Goal: Task Accomplishment & Management: Use online tool/utility

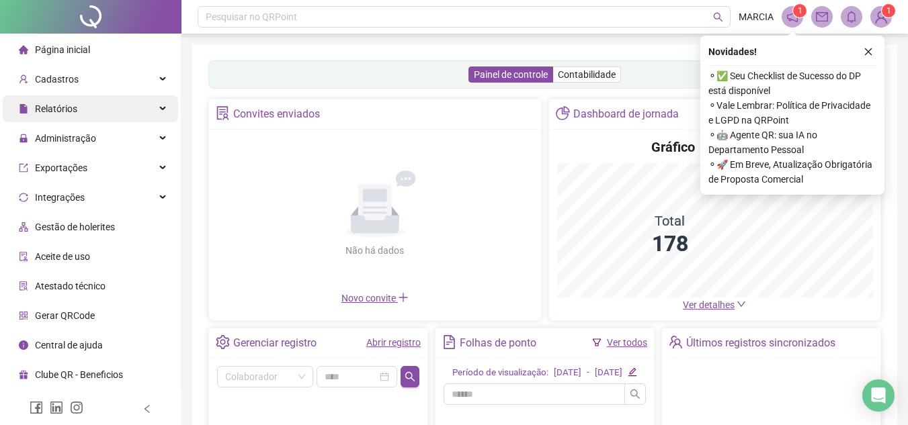
click at [82, 108] on div "Relatórios" at bounding box center [90, 108] width 175 height 27
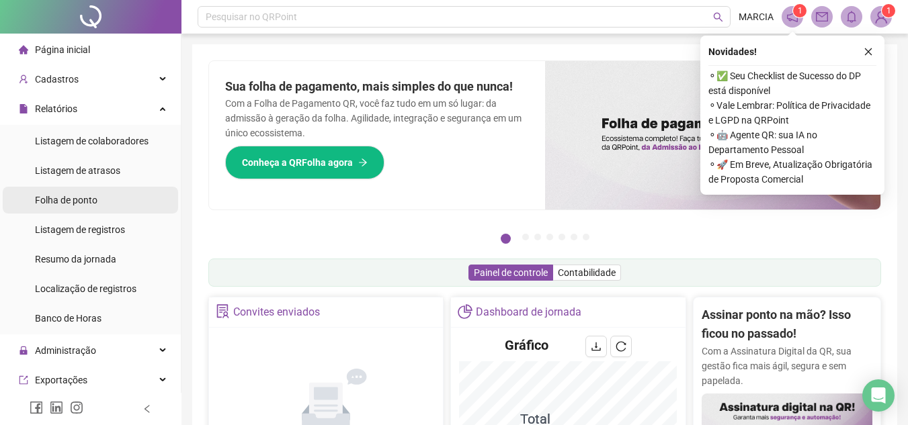
click at [108, 199] on li "Folha de ponto" at bounding box center [90, 200] width 175 height 27
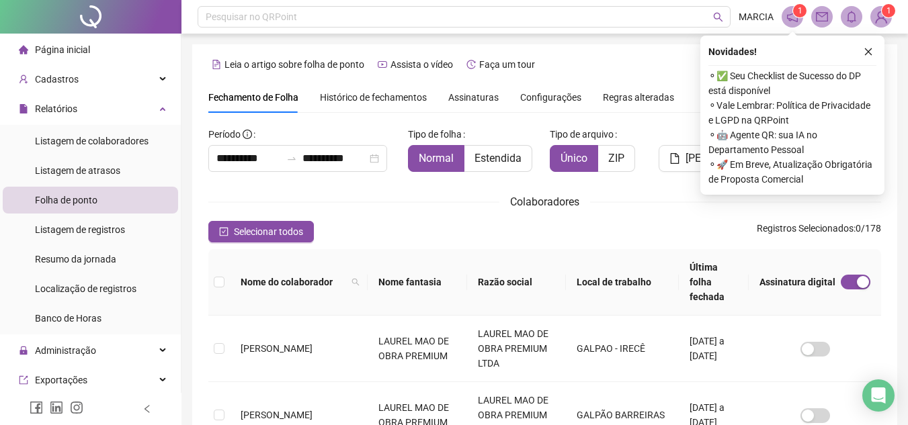
scroll to position [62, 0]
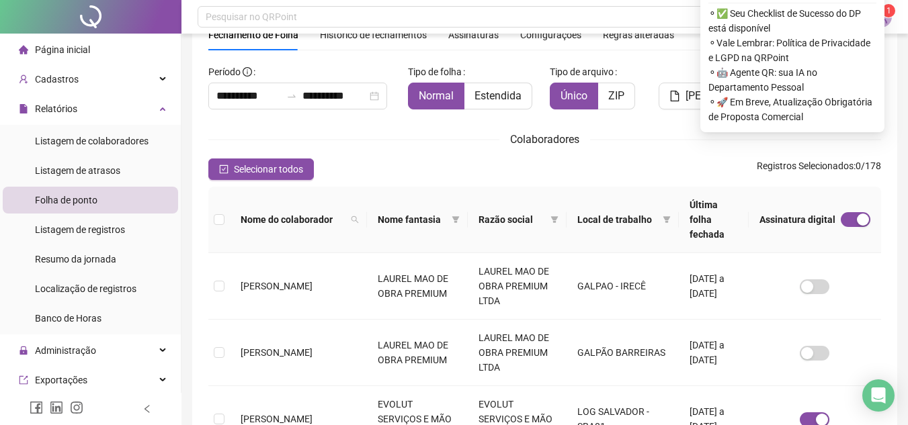
click at [648, 134] on div "Colaboradores" at bounding box center [544, 139] width 673 height 17
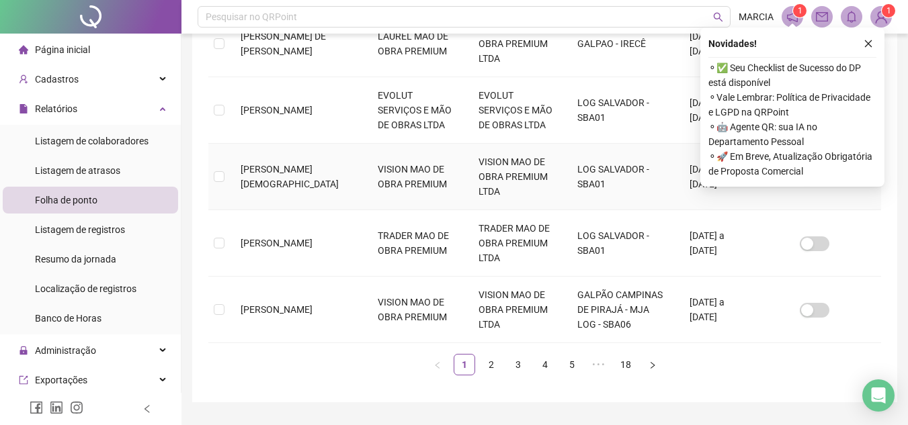
scroll to position [658, 0]
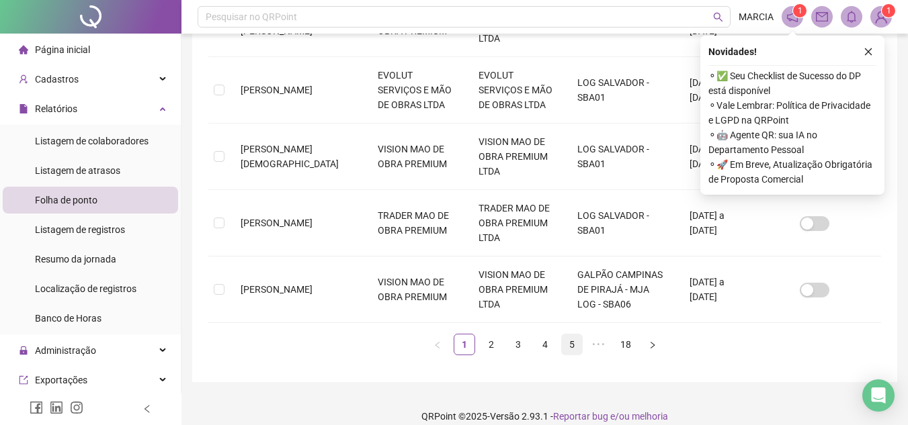
click at [574, 335] on link "5" at bounding box center [572, 345] width 20 height 20
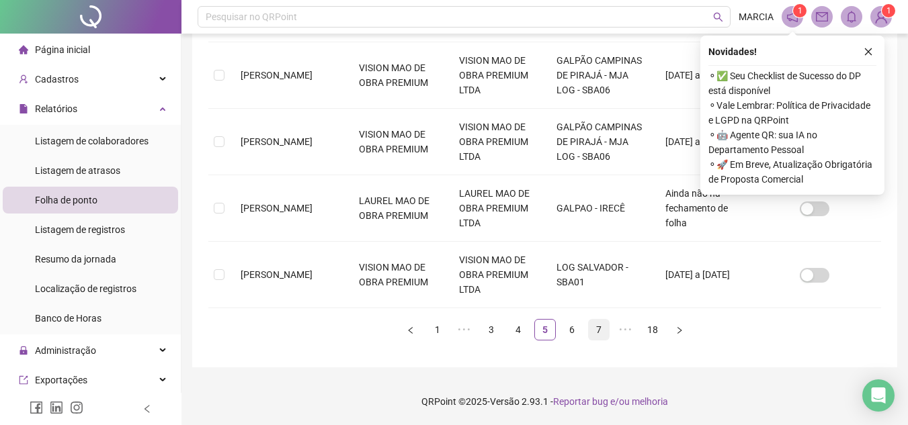
click at [599, 332] on link "7" at bounding box center [599, 330] width 20 height 20
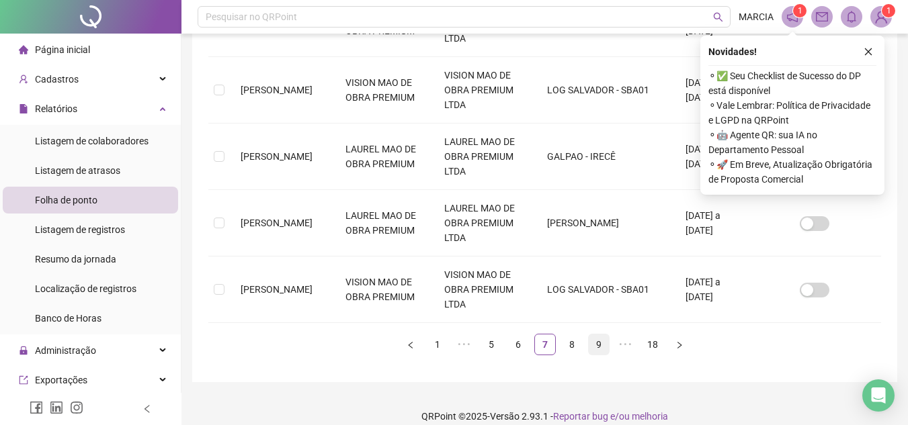
click at [602, 335] on link "9" at bounding box center [599, 345] width 20 height 20
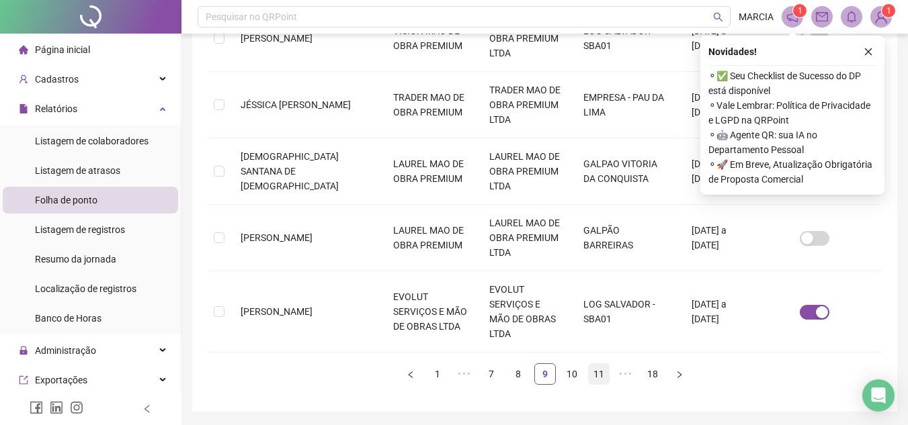
click at [603, 364] on link "11" at bounding box center [599, 374] width 20 height 20
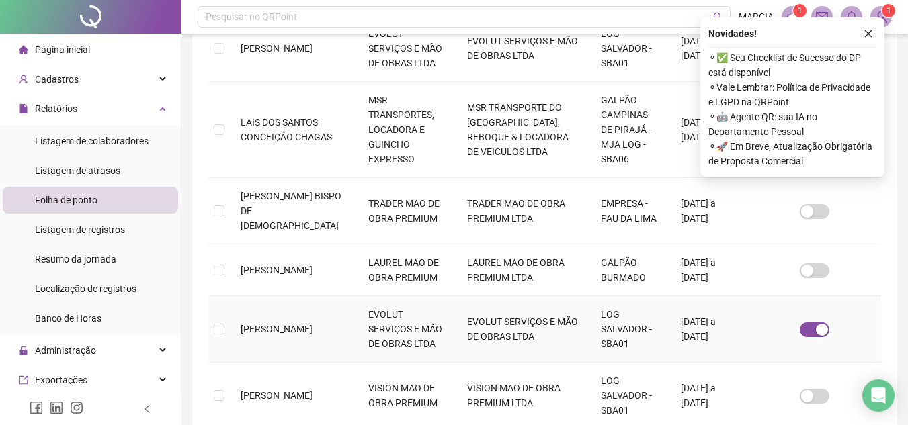
scroll to position [584, 0]
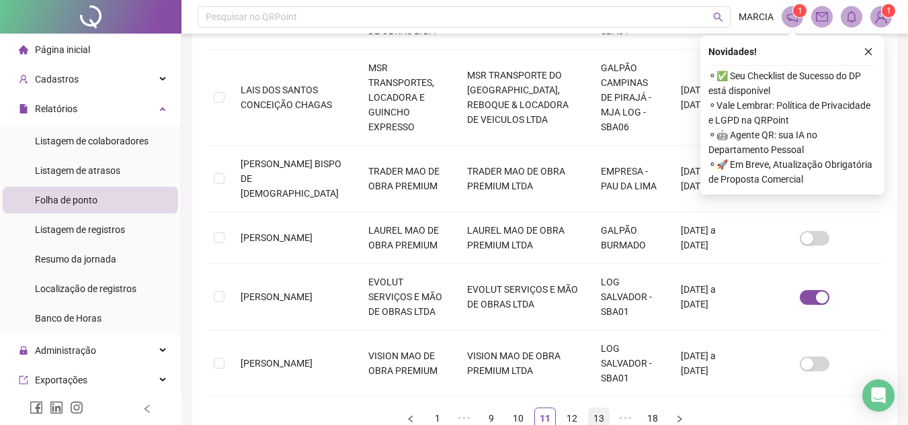
click at [599, 409] on link "13" at bounding box center [599, 419] width 20 height 20
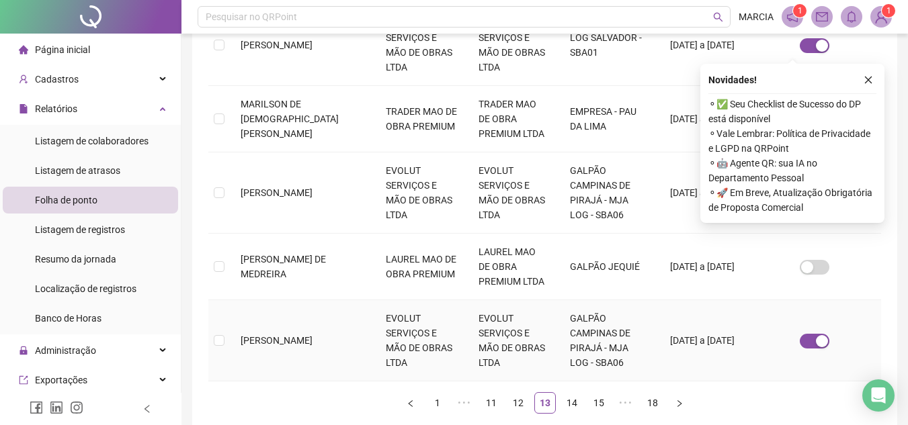
scroll to position [658, 0]
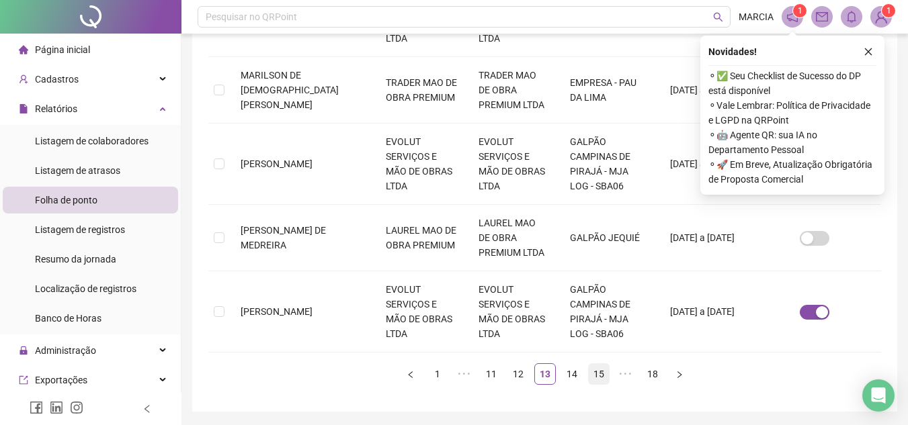
click at [597, 364] on link "15" at bounding box center [599, 374] width 20 height 20
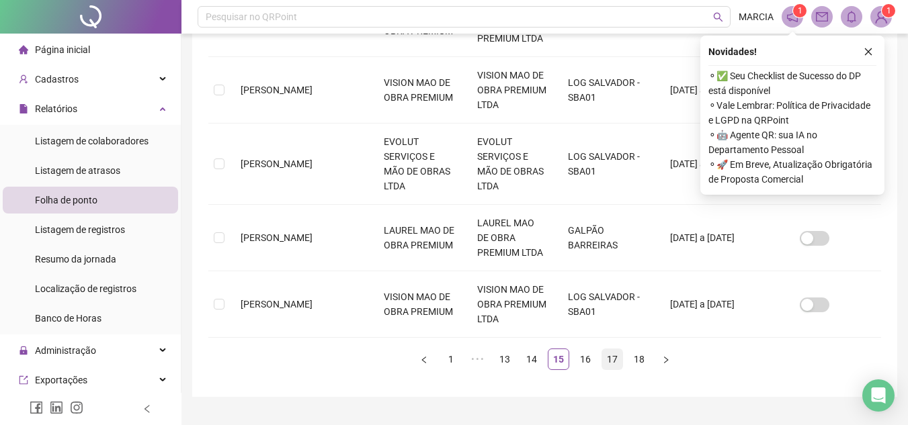
click at [614, 349] on link "17" at bounding box center [612, 359] width 20 height 20
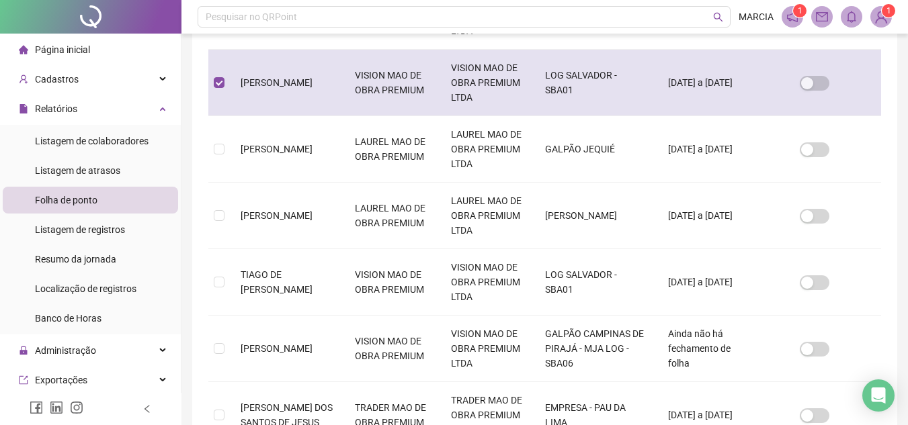
scroll to position [62, 0]
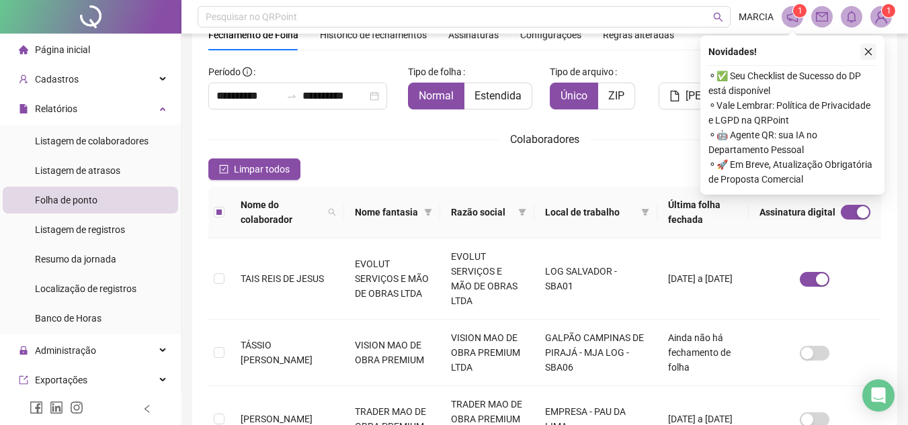
click at [865, 52] on icon "close" at bounding box center [867, 51] width 9 height 9
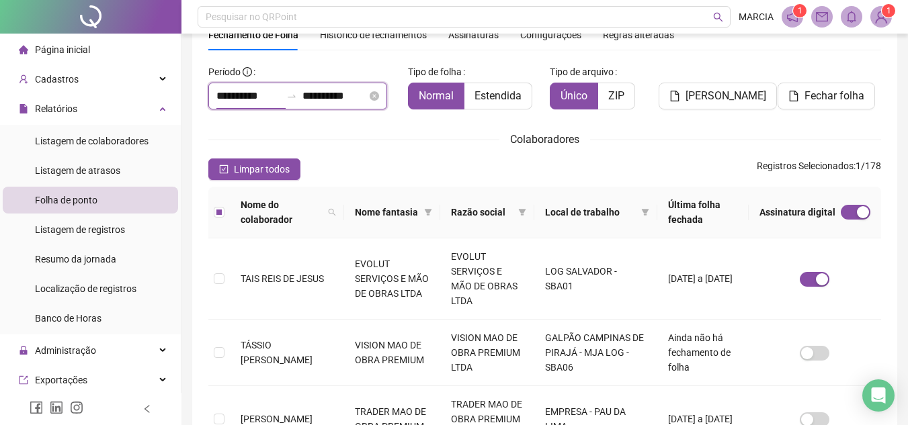
click at [248, 98] on input "**********" at bounding box center [248, 96] width 65 height 16
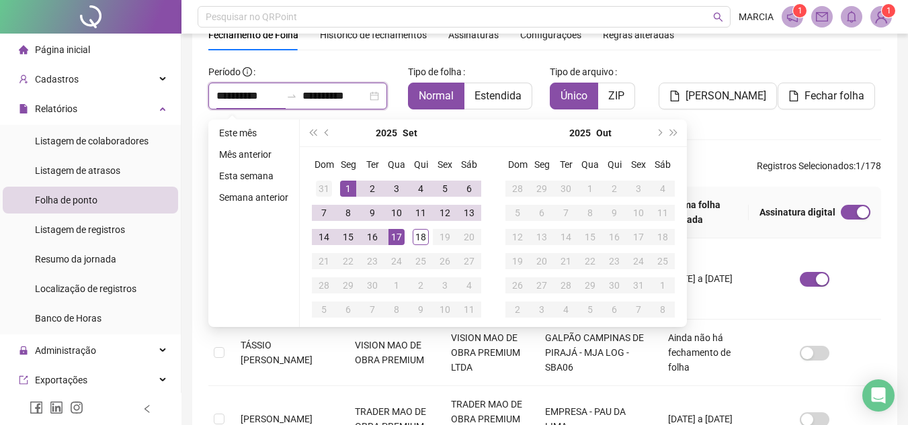
type input "**********"
click at [325, 132] on span "prev-year" at bounding box center [328, 133] width 7 height 7
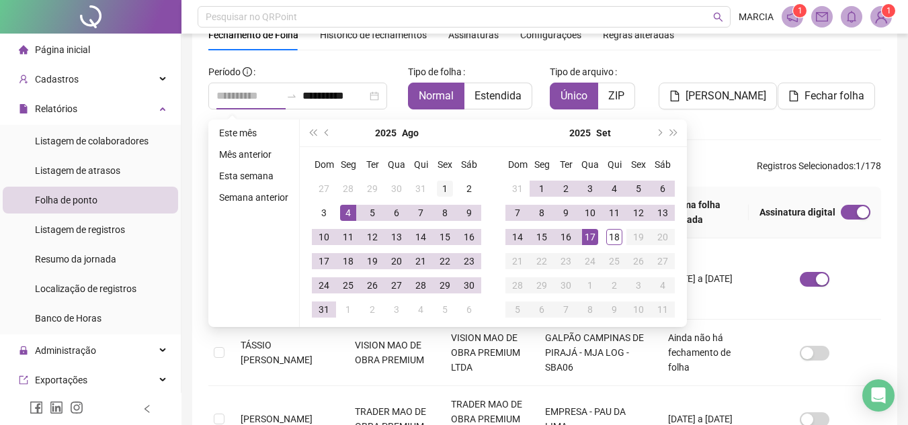
type input "**********"
click at [443, 186] on div "1" at bounding box center [445, 189] width 16 height 16
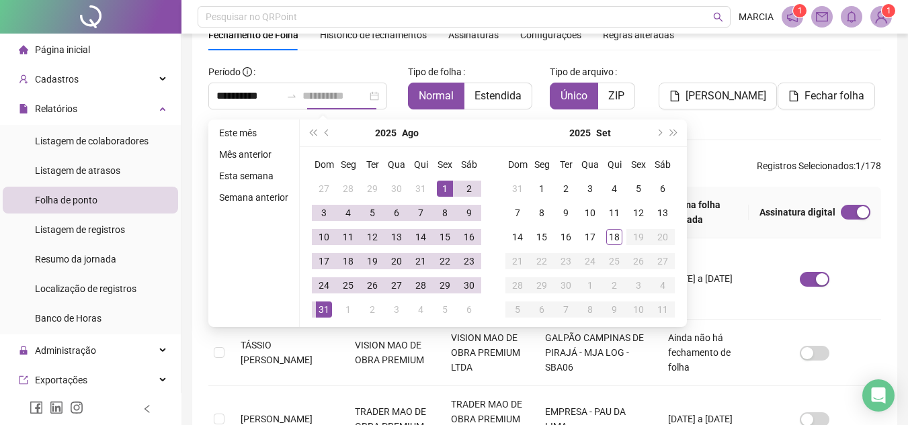
click at [325, 310] on div "31" at bounding box center [324, 310] width 16 height 16
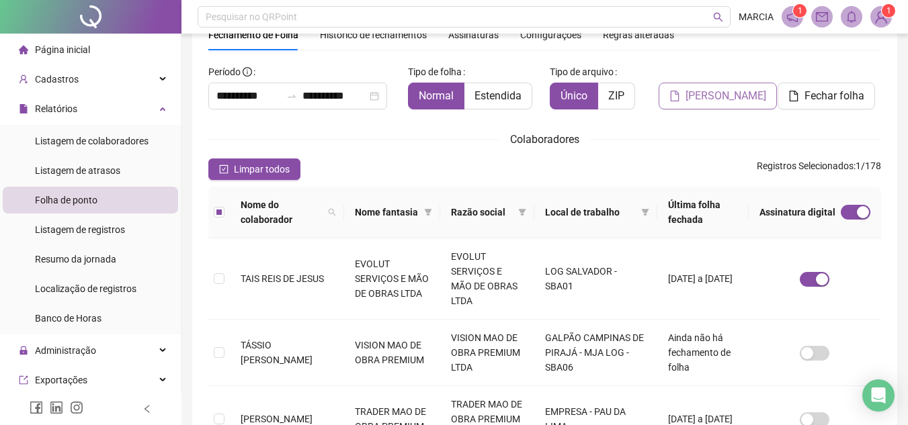
click at [738, 97] on span "[PERSON_NAME]" at bounding box center [725, 96] width 81 height 16
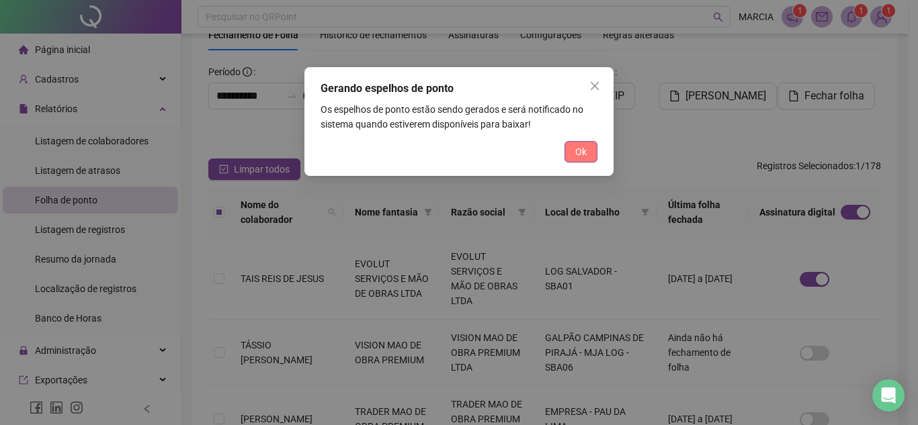
click at [583, 155] on span "Ok" at bounding box center [580, 151] width 11 height 15
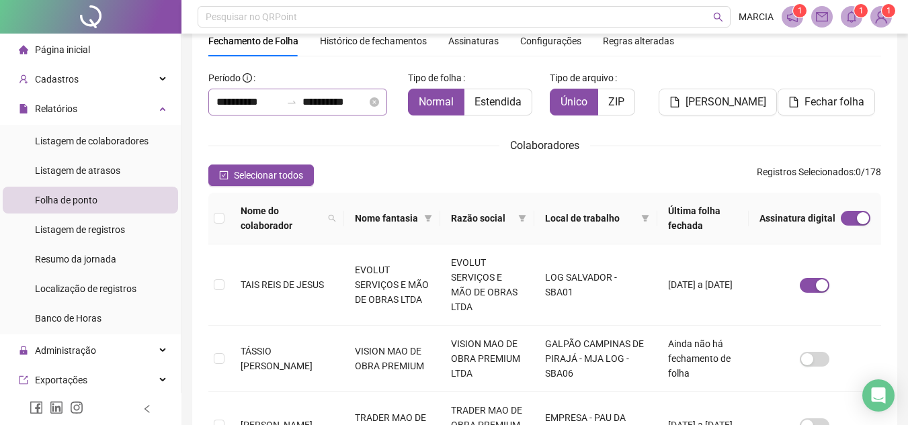
scroll to position [0, 0]
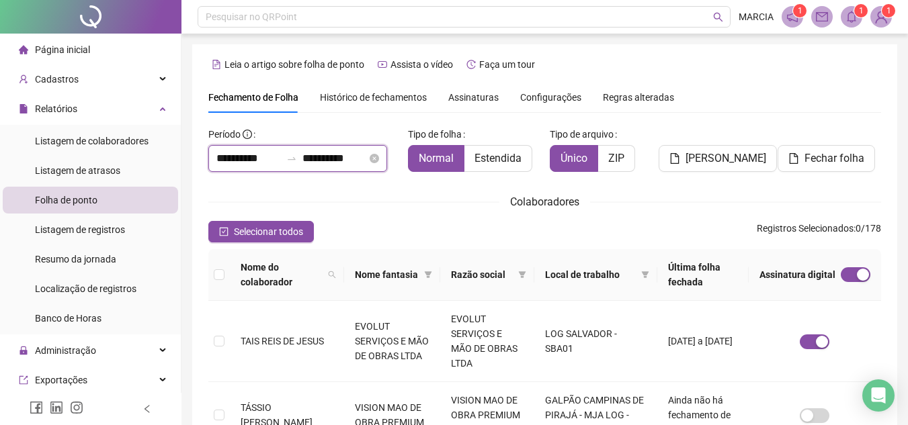
click at [239, 163] on input "**********" at bounding box center [248, 159] width 65 height 16
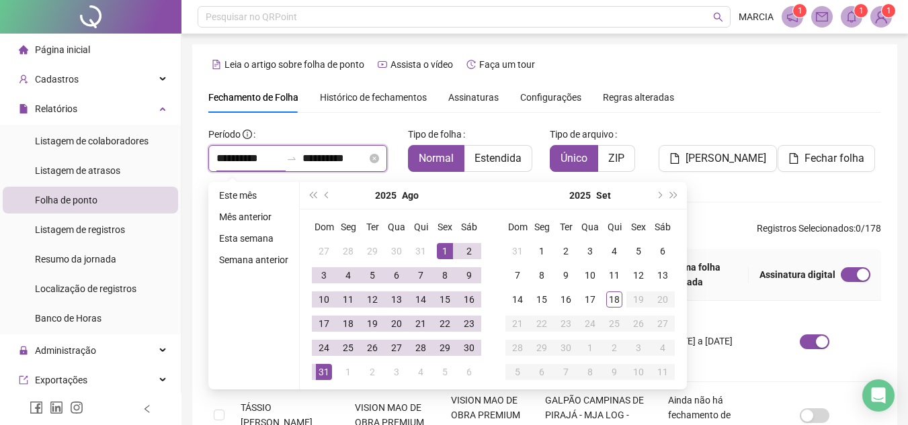
click at [344, 162] on input "**********" at bounding box center [334, 159] width 65 height 16
type input "**********"
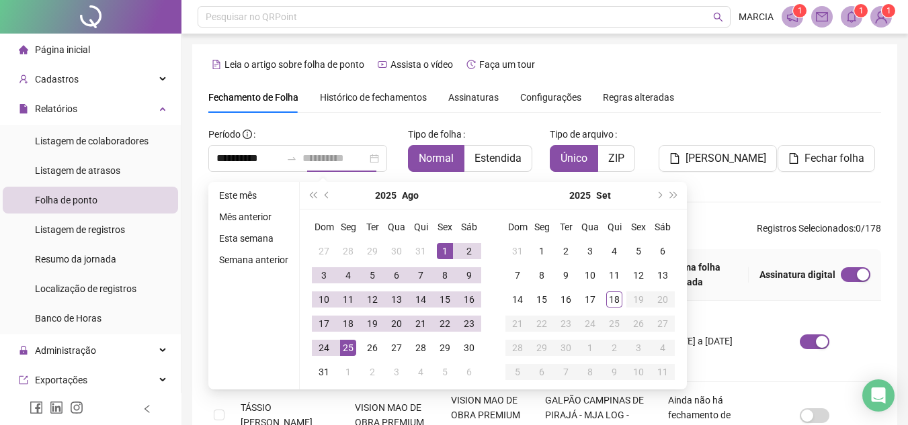
click at [343, 347] on div "25" at bounding box center [348, 348] width 16 height 16
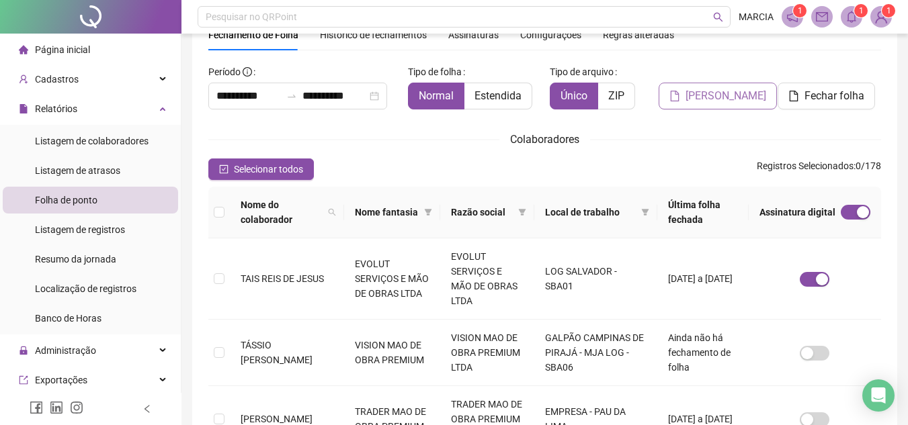
click at [742, 94] on span "[PERSON_NAME]" at bounding box center [725, 96] width 81 height 16
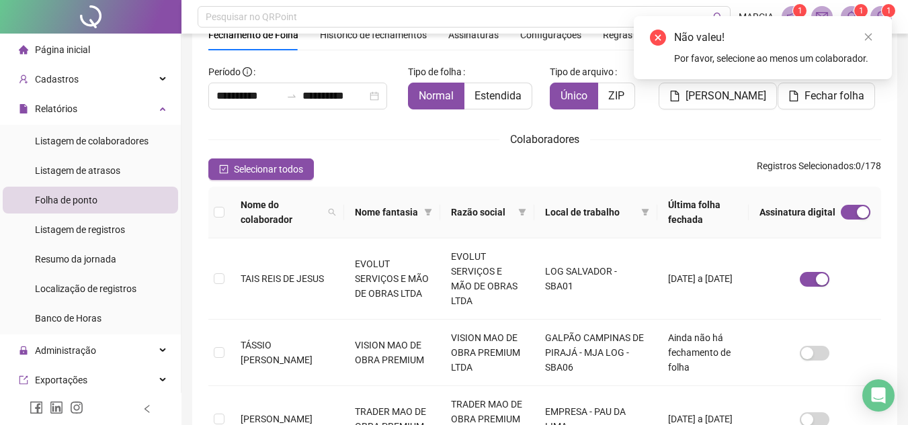
click at [708, 134] on div "Colaboradores" at bounding box center [544, 139] width 673 height 17
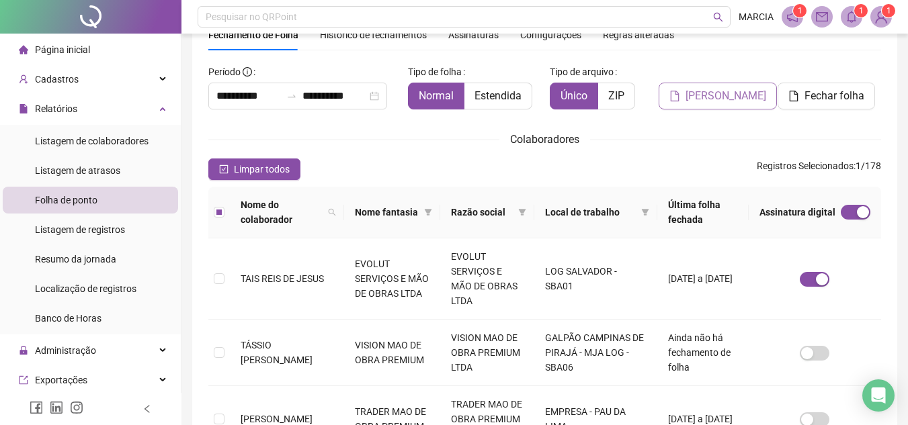
click at [728, 96] on span "[PERSON_NAME]" at bounding box center [725, 96] width 81 height 16
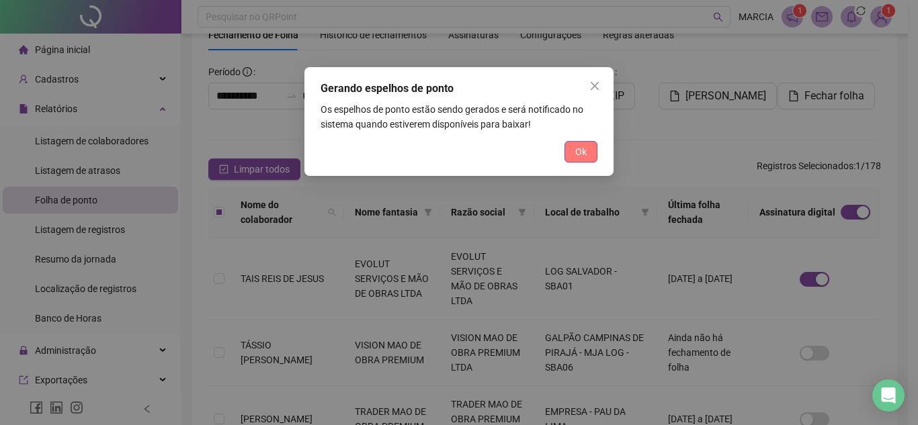
click at [579, 158] on span "Ok" at bounding box center [580, 151] width 11 height 15
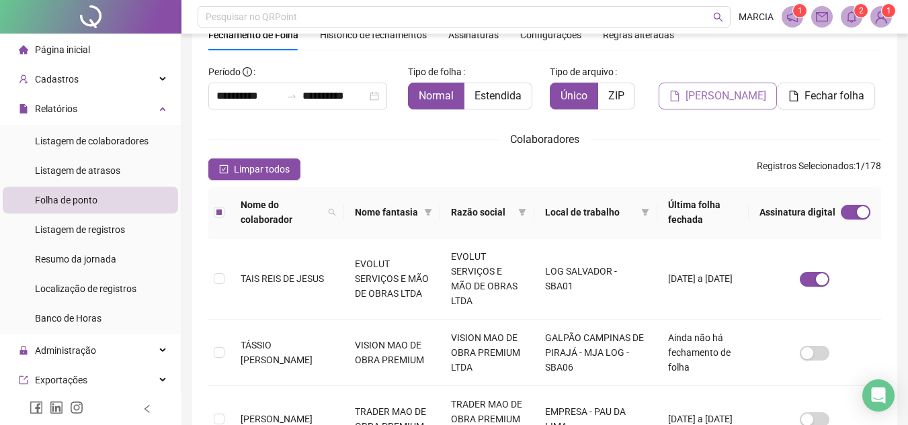
click at [720, 96] on span "[PERSON_NAME]" at bounding box center [725, 96] width 81 height 16
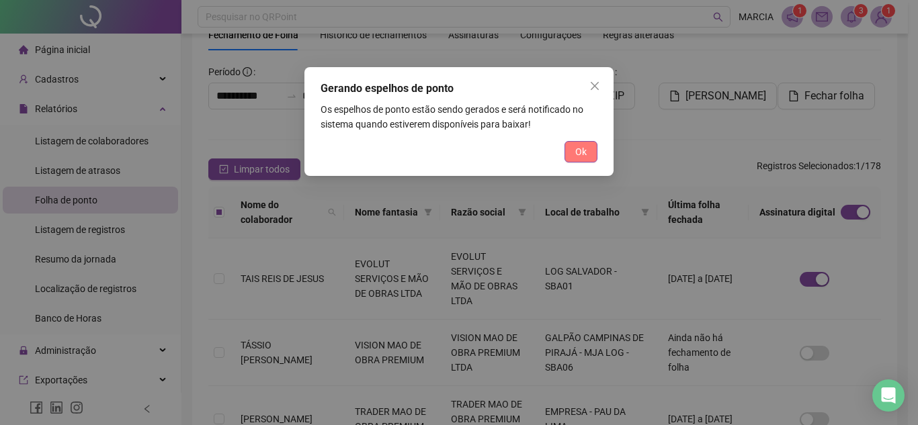
click at [588, 151] on button "Ok" at bounding box center [580, 152] width 33 height 22
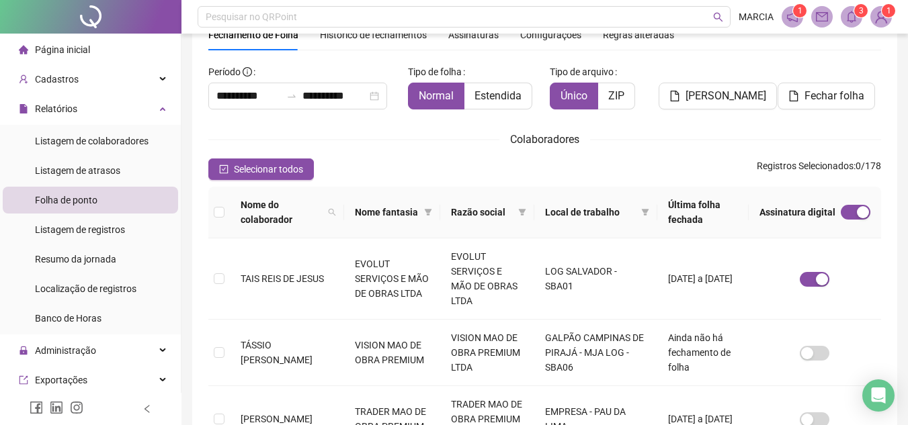
click at [863, 79] on div "Fechar folha" at bounding box center [828, 85] width 103 height 48
click at [790, 19] on icon "notification" at bounding box center [792, 16] width 11 height 11
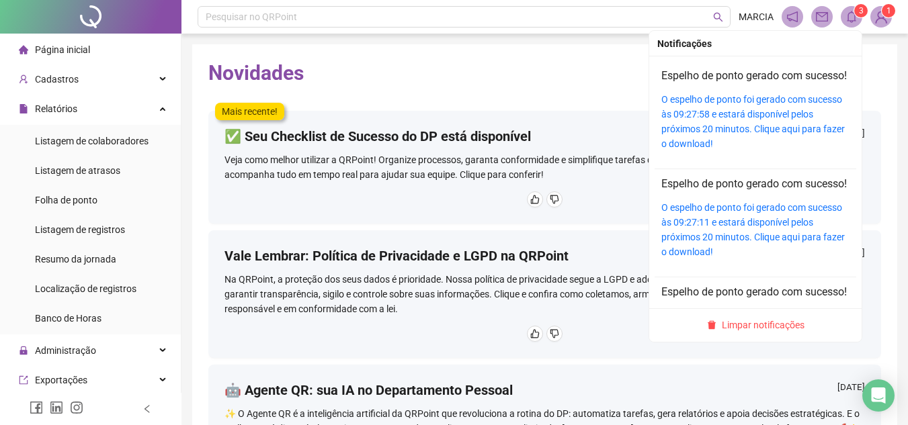
click at [858, 19] on span at bounding box center [852, 17] width 22 height 22
click at [744, 122] on div "O espelho de ponto foi gerado com sucesso às 09:27:58 e estará disponível pelos…" at bounding box center [755, 121] width 188 height 59
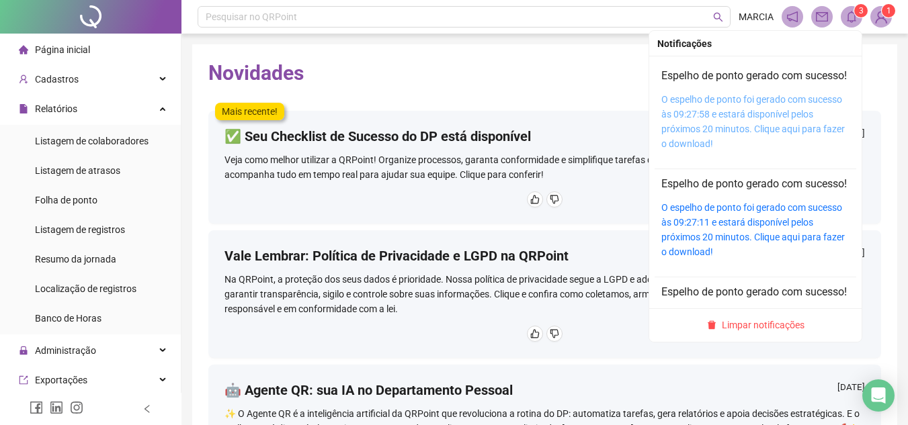
click at [795, 146] on link "O espelho de ponto foi gerado com sucesso às 09:27:58 e estará disponível pelos…" at bounding box center [752, 121] width 183 height 55
